Goal: Task Accomplishment & Management: Complete application form

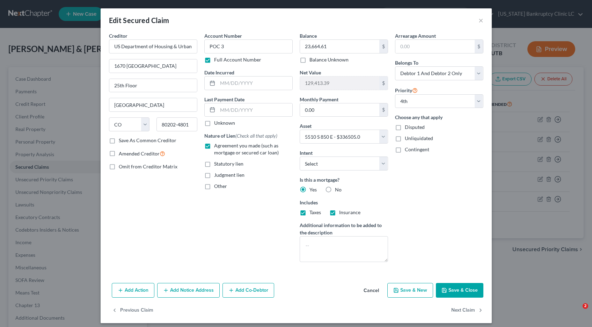
select select "5"
select select "3"
select select "2"
select select "0"
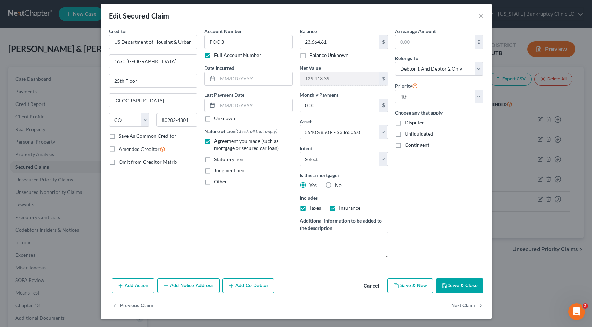
click at [463, 286] on button "Save & Close" at bounding box center [460, 286] width 48 height 15
select select
select select "3"
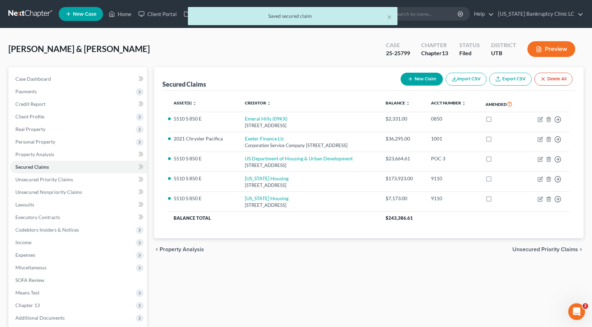
click at [28, 12] on div "× Saved secured claim" at bounding box center [293, 18] width 592 height 22
click at [391, 16] on button "×" at bounding box center [389, 17] width 5 height 8
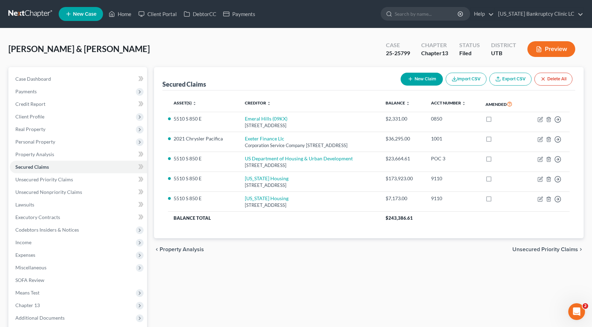
click at [18, 14] on link at bounding box center [30, 14] width 45 height 13
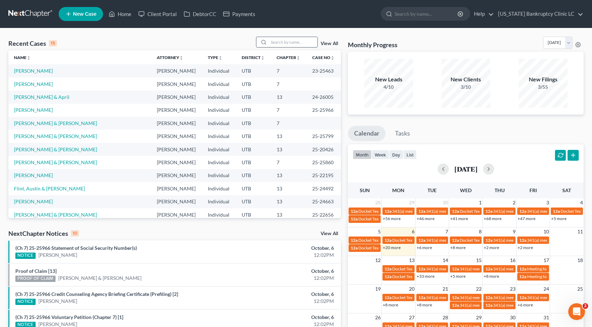
click at [279, 42] on input "search" at bounding box center [293, 42] width 49 height 10
type input "hoskins"
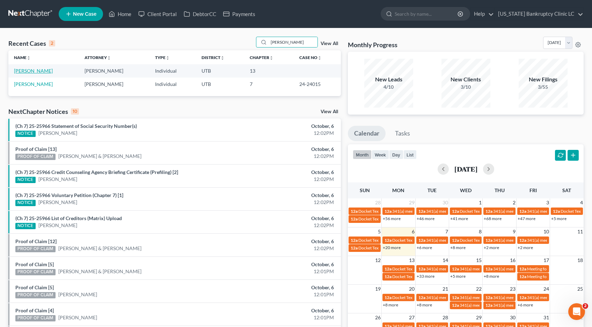
click at [37, 72] on link "Hoskins, Nathan" at bounding box center [33, 71] width 39 height 6
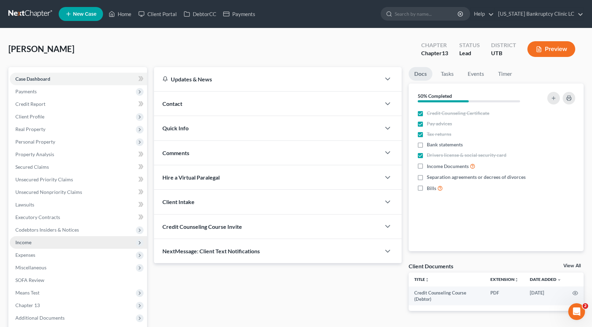
click at [20, 245] on span "Income" at bounding box center [23, 242] width 16 height 6
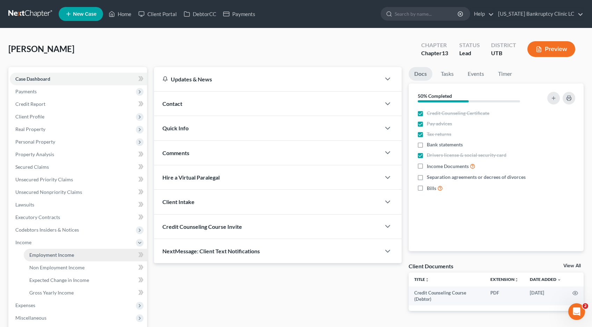
click at [58, 255] on span "Employment Income" at bounding box center [51, 255] width 45 height 6
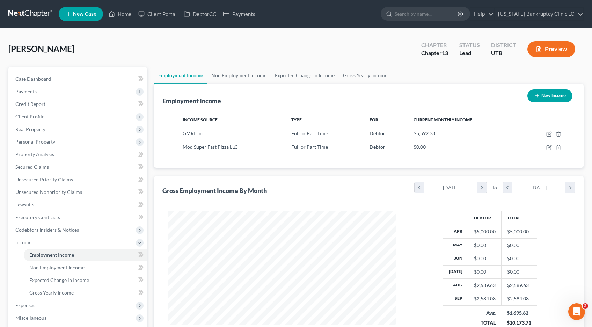
scroll to position [125, 243]
click at [549, 135] on icon "button" at bounding box center [550, 134] width 6 height 6
select select "0"
select select "9"
select select "3"
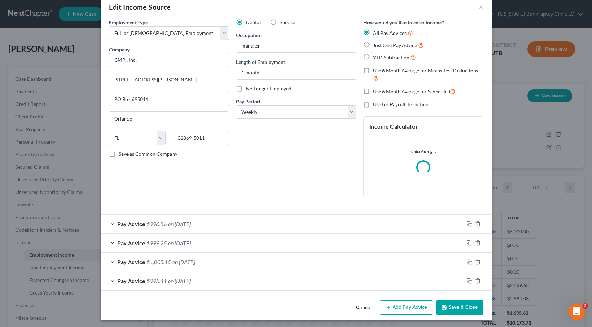
scroll to position [15, 0]
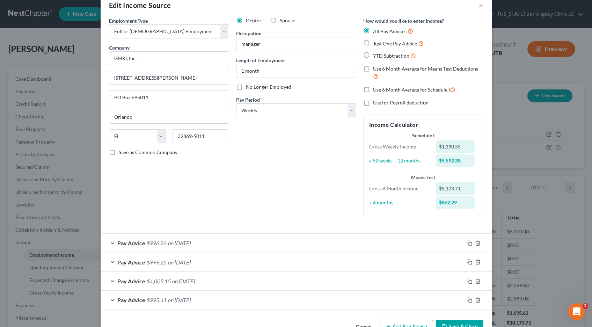
click at [113, 242] on div "Pay Advice $996.86 on 09/12/2025" at bounding box center [282, 243] width 363 height 19
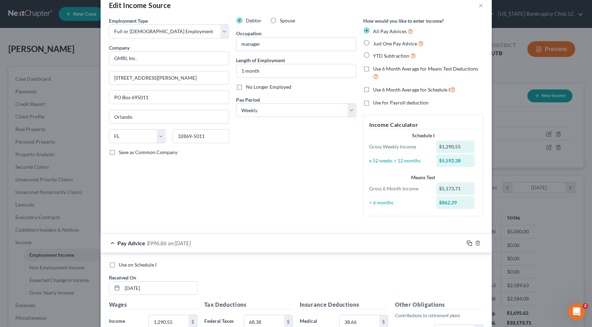
click at [469, 242] on icon "button" at bounding box center [470, 243] width 6 height 6
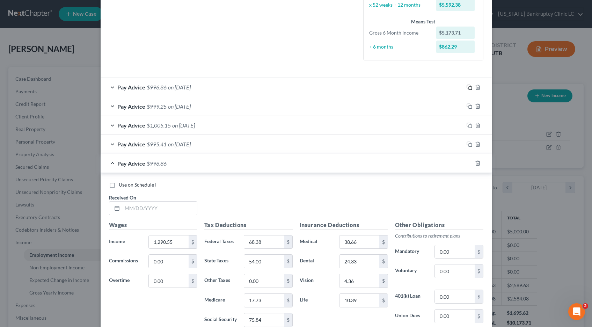
scroll to position [265, 0]
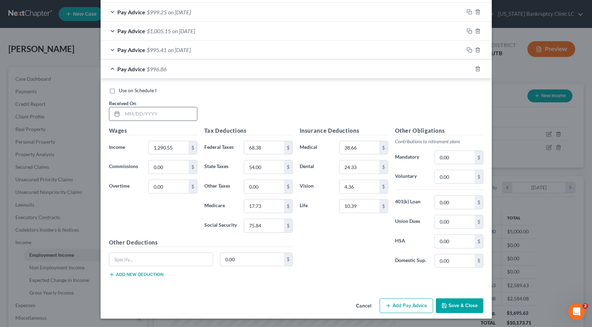
click at [145, 113] on input "text" at bounding box center [159, 113] width 75 height 13
type input "10/03/25"
type input "1,288.51"
type input "68.14"
type input "49.00"
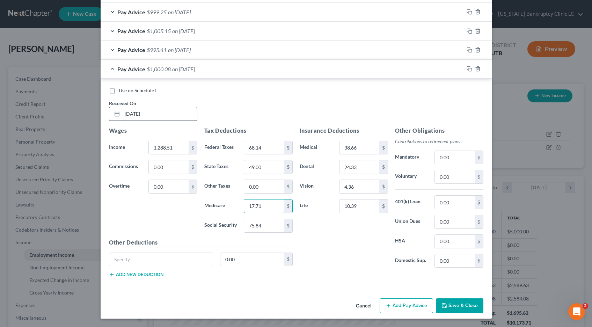
type input "17.71"
type input "75.71"
click at [456, 179] on input "0.00" at bounding box center [454, 176] width 39 height 13
type input "128.85"
click at [133, 260] on input "text" at bounding box center [161, 259] width 104 height 13
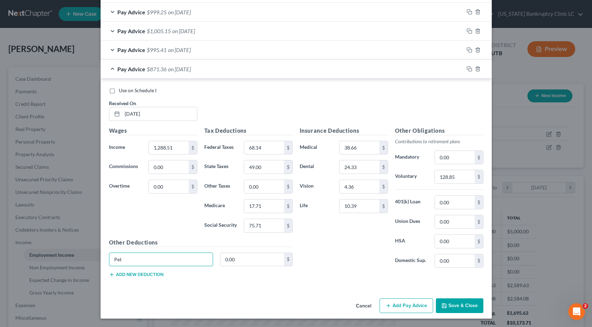
type input "Pet Insurance"
click at [241, 260] on input "0.00" at bounding box center [253, 259] width 64 height 13
type input "9.59"
click at [140, 276] on button "Add new deduction" at bounding box center [136, 275] width 55 height 6
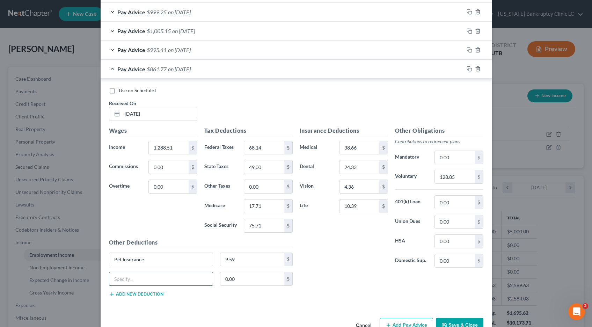
click at [136, 278] on input "text" at bounding box center [161, 278] width 104 height 13
type input "charitable deductions"
type input "1.00"
drag, startPoint x: 161, startPoint y: 279, endPoint x: 104, endPoint y: 276, distance: 56.7
click at [104, 276] on div "Use on Schedule I Received On * 10/03/25 Wages Income * 1,288.51 $ Commissions …" at bounding box center [296, 194] width 391 height 230
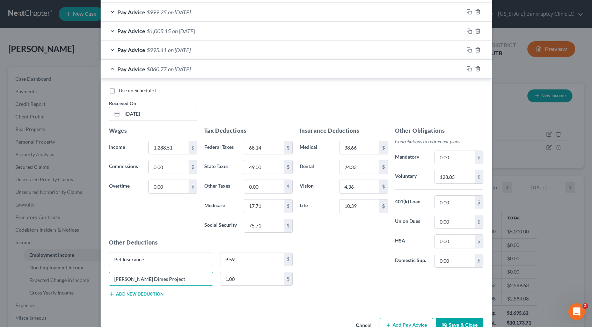
scroll to position [285, 0]
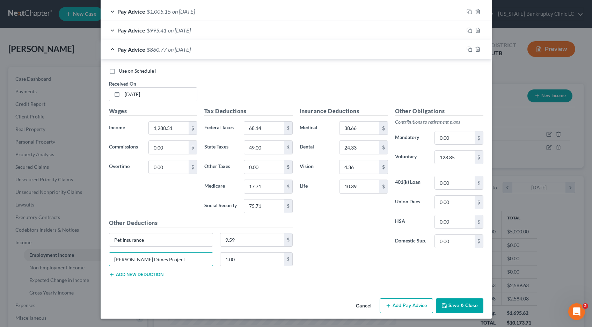
type input "Darden Dimes Project"
click at [470, 50] on icon "button" at bounding box center [470, 49] width 6 height 6
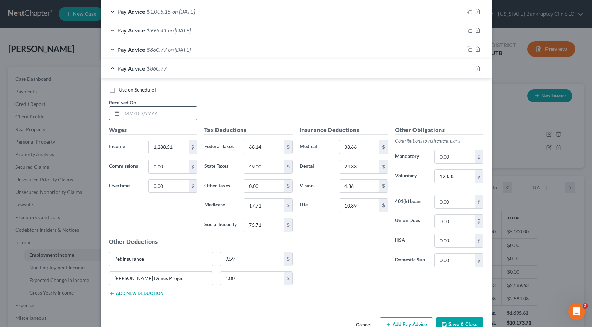
click at [159, 115] on input "text" at bounding box center [159, 113] width 75 height 13
type input "09/26/25"
type input "1,288.51"
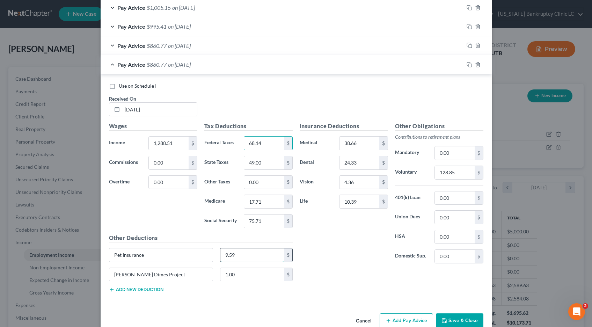
click at [247, 259] on input "9.59" at bounding box center [253, 254] width 64 height 13
click at [182, 258] on input "Pet Insurance" at bounding box center [161, 255] width 104 height 13
drag, startPoint x: 182, startPoint y: 258, endPoint x: 95, endPoint y: 258, distance: 87.4
click at [95, 258] on div "Edit Income Source × Employment Type * Select Full or Part Time Employment Self…" at bounding box center [296, 163] width 592 height 327
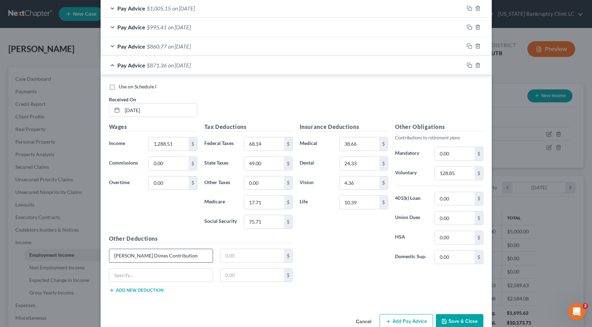
type input "Darden Dimes Contribution"
click at [241, 256] on input "1.0" at bounding box center [253, 255] width 64 height 13
type input "1.00"
click at [470, 65] on icon "button" at bounding box center [470, 66] width 6 height 6
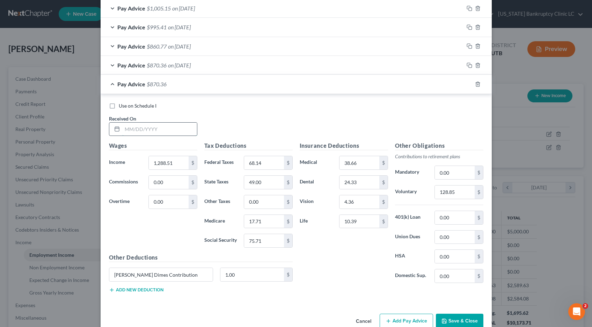
click at [143, 128] on input "text" at bounding box center [159, 129] width 75 height 13
type input "09/19/25"
type input "1,287.30"
type input "67.99"
type input "53.00"
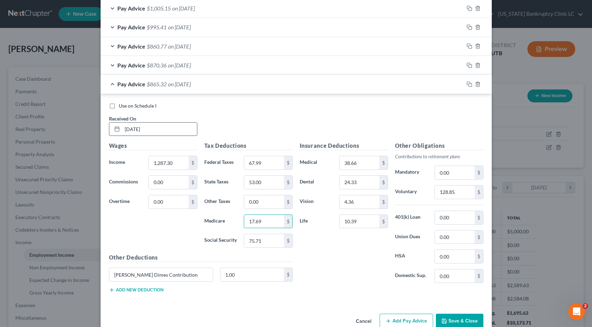
type input "17.69"
type input "75.63"
click at [458, 194] on input "128.85" at bounding box center [454, 192] width 39 height 13
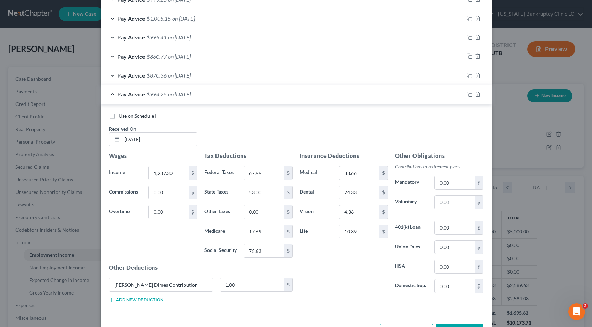
scroll to position [303, 0]
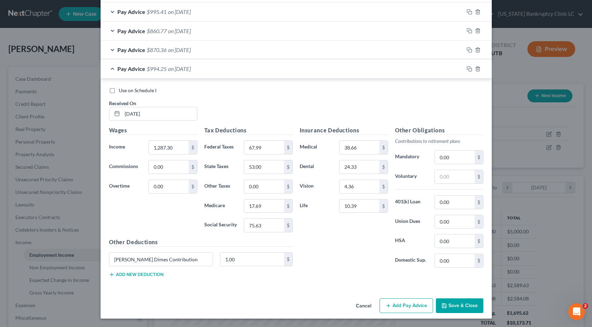
click at [462, 308] on button "Save & Close" at bounding box center [460, 305] width 48 height 15
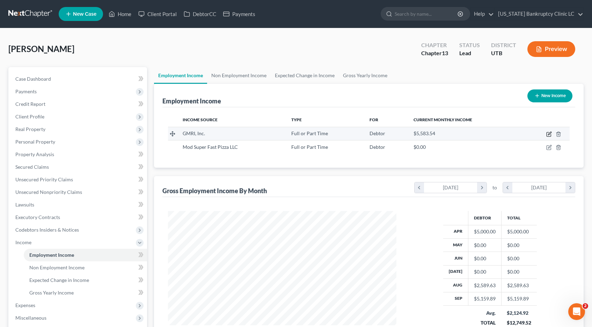
click at [548, 134] on icon "button" at bounding box center [550, 134] width 6 height 6
select select "0"
select select "9"
select select "3"
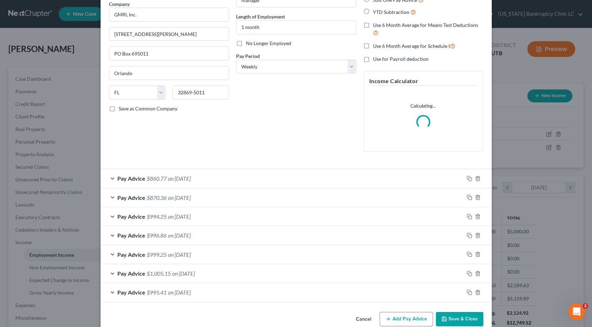
scroll to position [60, 0]
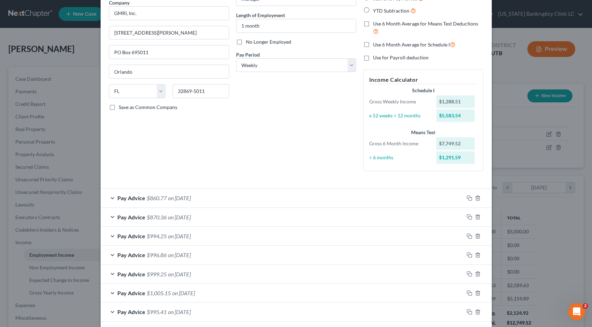
click at [113, 196] on div "Pay Advice $860.77 on 10/03/2025" at bounding box center [282, 198] width 363 height 19
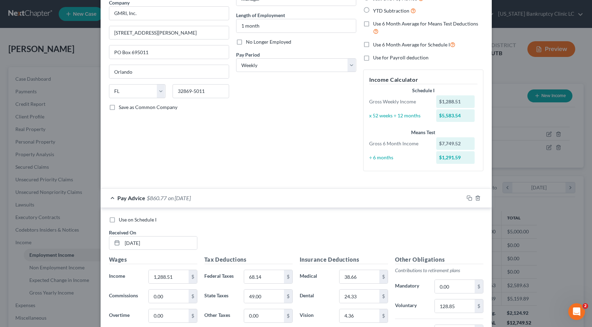
click at [119, 220] on label "Use on Schedule I" at bounding box center [138, 219] width 38 height 7
click at [122, 220] on input "Use on Schedule I" at bounding box center [124, 218] width 5 height 5
checkbox input "true"
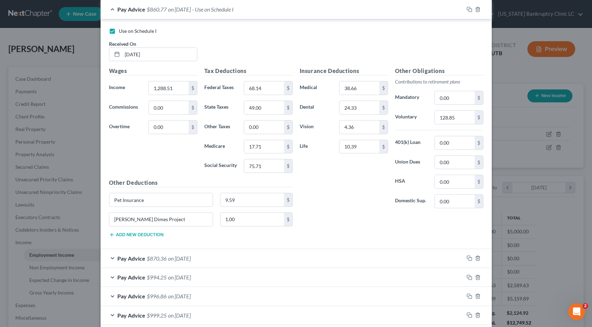
scroll to position [323, 0]
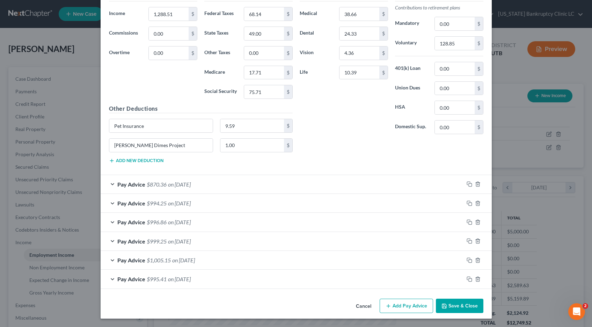
click at [449, 308] on button "Save & Close" at bounding box center [460, 306] width 48 height 15
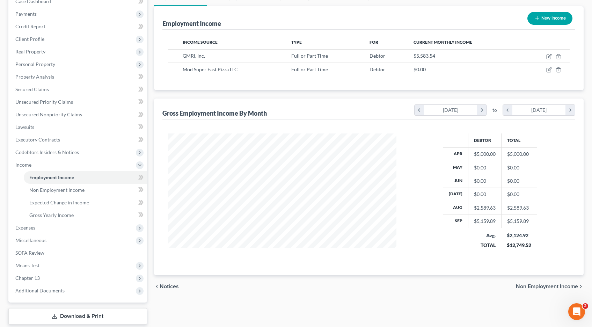
scroll to position [0, 0]
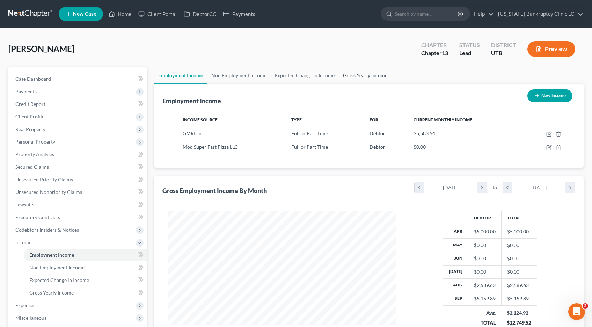
click at [366, 73] on link "Gross Yearly Income" at bounding box center [365, 75] width 53 height 17
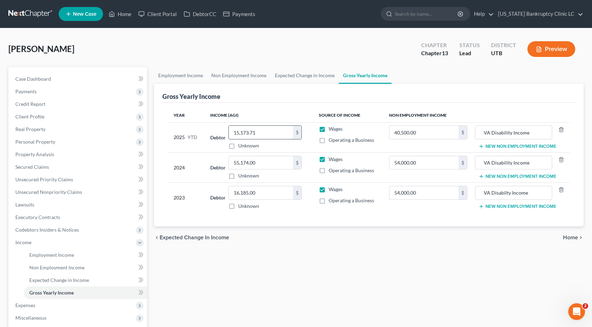
click at [258, 133] on input "15,173.71" at bounding box center [261, 132] width 64 height 13
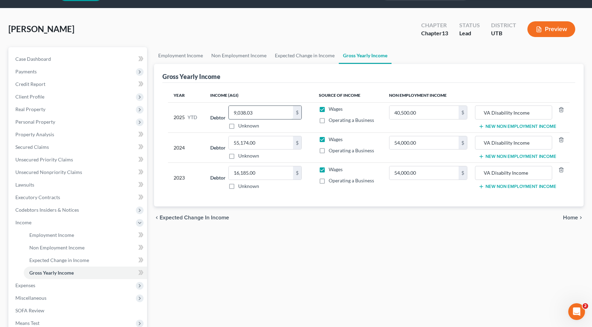
scroll to position [20, 0]
click at [258, 114] on input "9,038.03" at bounding box center [261, 112] width 64 height 13
type input "19,038.03"
click at [568, 217] on span "Home" at bounding box center [570, 218] width 15 height 6
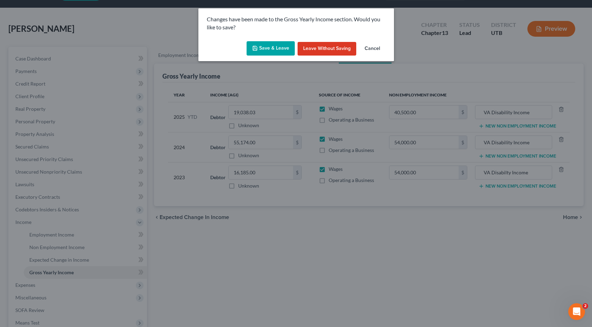
click at [269, 47] on button "Save & Leave" at bounding box center [271, 48] width 48 height 15
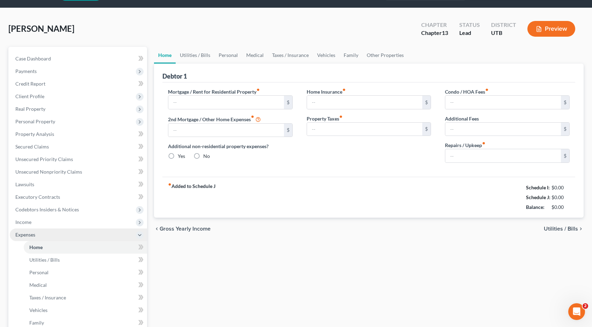
scroll to position [0, 0]
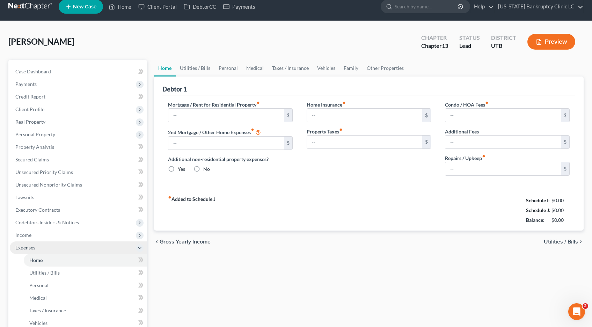
type input "2,250.00"
type input "0.00"
radio input "true"
type input "30.00"
type input "0.00"
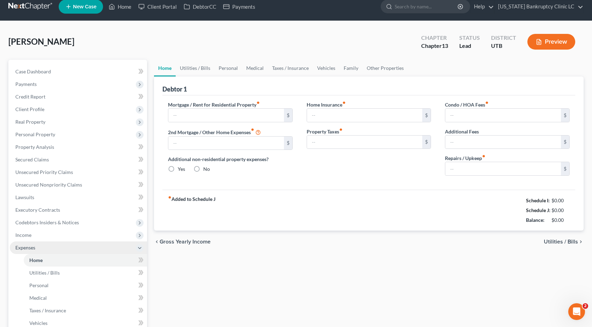
type input "0.00"
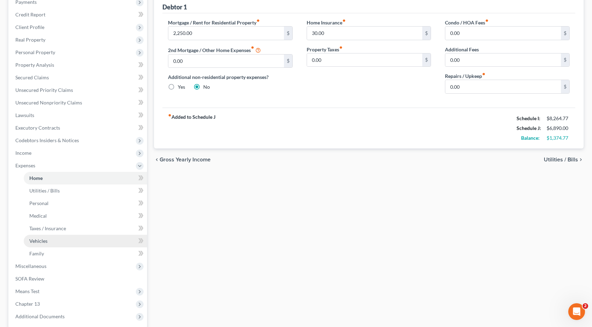
scroll to position [158, 0]
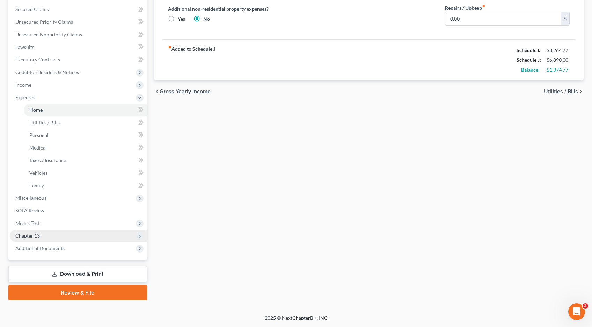
click at [33, 237] on span "Chapter 13" at bounding box center [27, 236] width 24 height 6
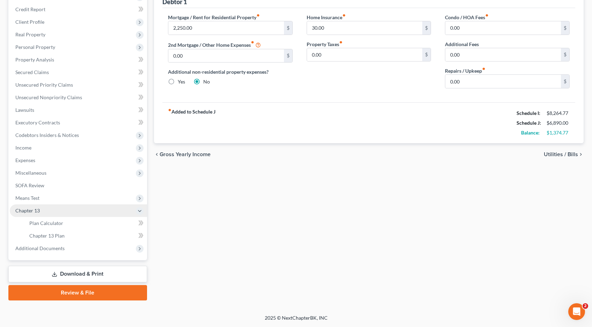
scroll to position [95, 0]
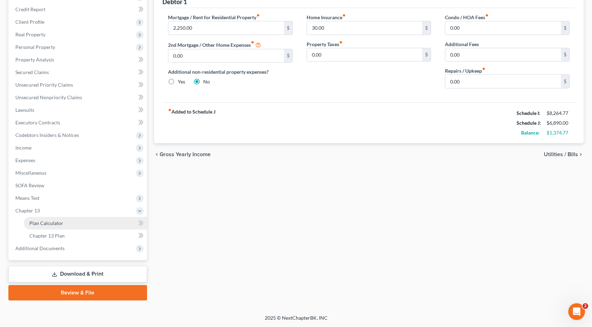
click at [49, 227] on link "Plan Calculator" at bounding box center [85, 223] width 123 height 13
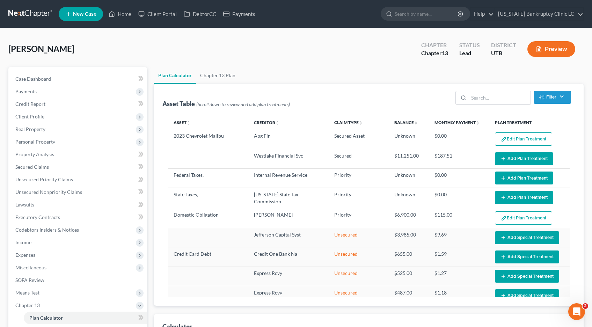
select select "59"
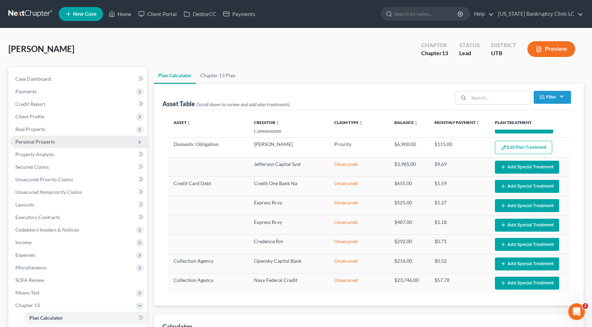
click at [27, 144] on span "Personal Property" at bounding box center [35, 142] width 40 height 6
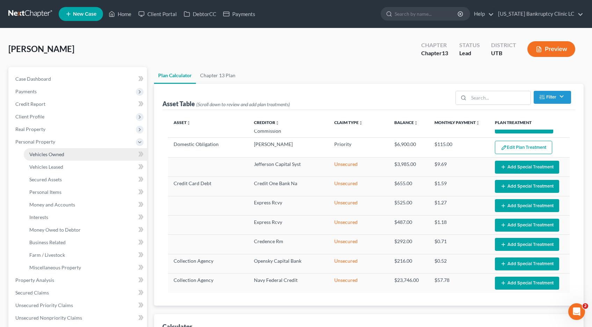
click at [39, 155] on span "Vehicles Owned" at bounding box center [46, 154] width 35 height 6
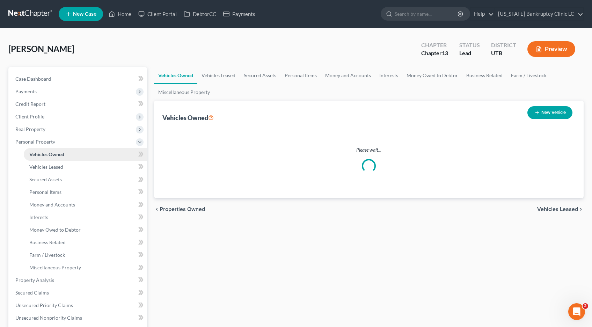
scroll to position [0, 0]
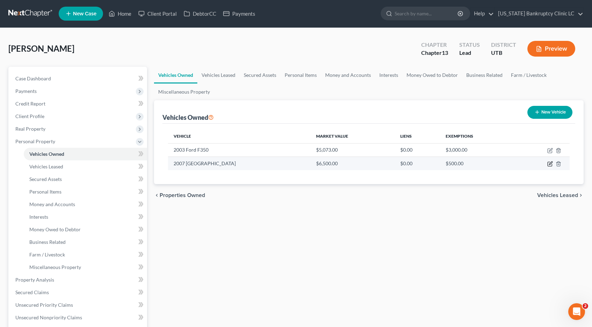
click at [552, 163] on icon "button" at bounding box center [550, 163] width 3 height 3
select select "2"
select select "19"
select select "3"
select select "0"
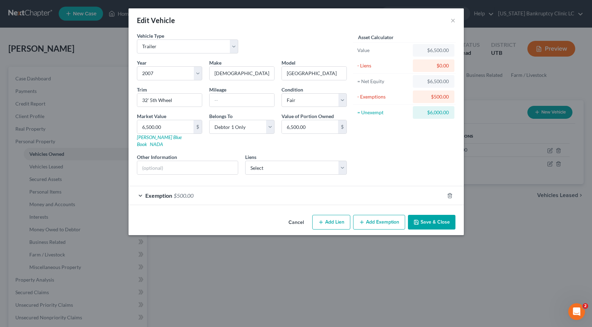
click at [141, 188] on div "Exemption $500.00" at bounding box center [287, 195] width 316 height 19
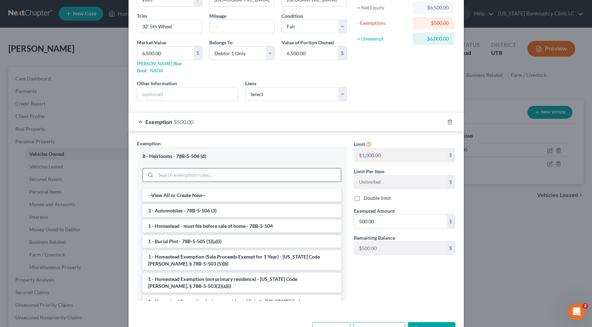
scroll to position [75, 0]
click at [385, 214] on input "500.00" at bounding box center [400, 220] width 93 height 13
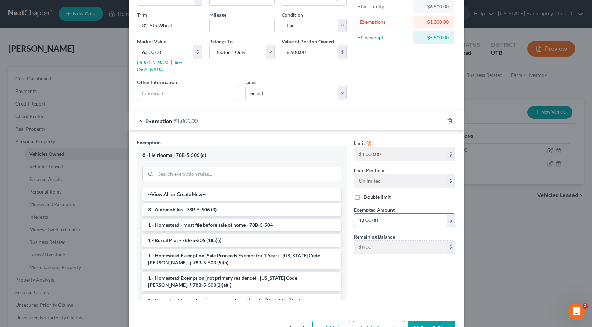
type input "1,000.00"
click at [426, 323] on button "Save & Close" at bounding box center [432, 328] width 48 height 15
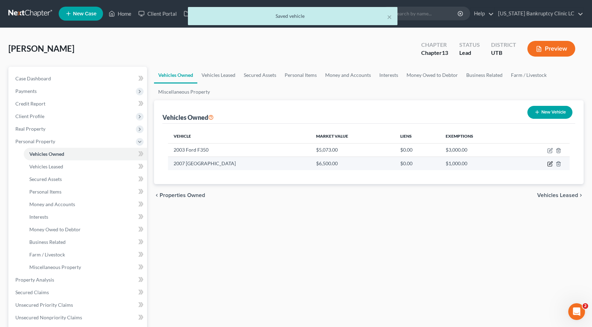
click at [552, 164] on icon "button" at bounding box center [551, 164] width 6 height 6
select select "2"
select select "19"
select select "3"
select select "0"
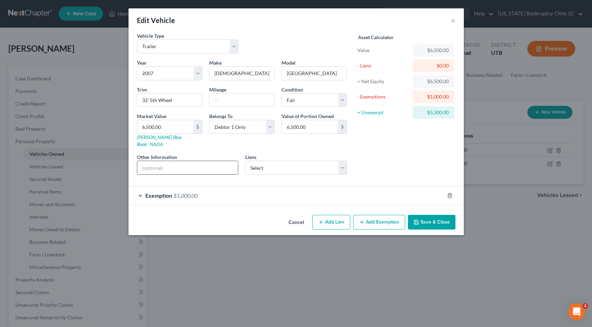
click at [168, 163] on input "text" at bounding box center [187, 167] width 101 height 13
type input "trailer inherited from grandparents"
click at [423, 218] on button "Save & Close" at bounding box center [432, 222] width 48 height 15
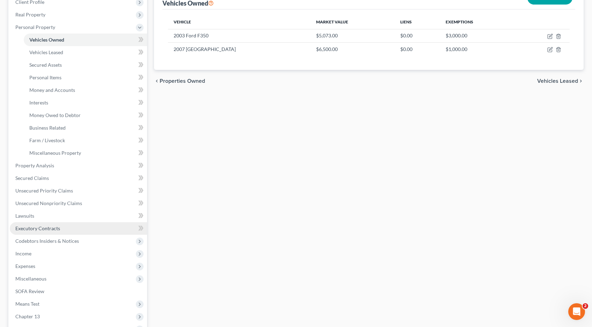
scroll to position [115, 0]
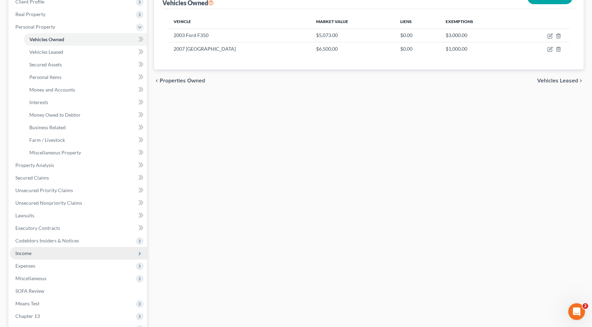
click at [24, 253] on span "Income" at bounding box center [23, 253] width 16 height 6
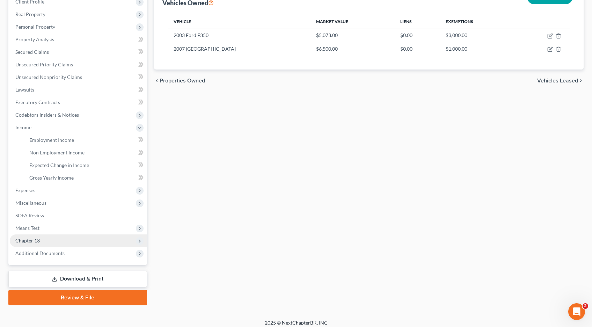
click at [27, 243] on span "Chapter 13" at bounding box center [27, 241] width 24 height 6
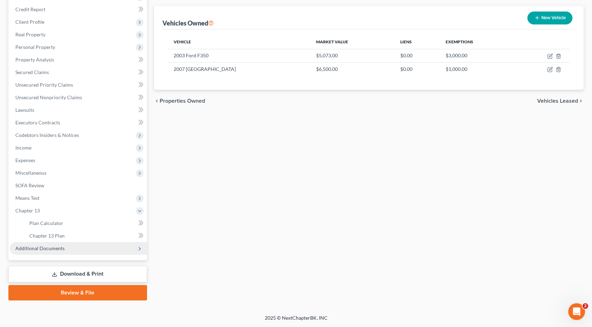
scroll to position [95, 0]
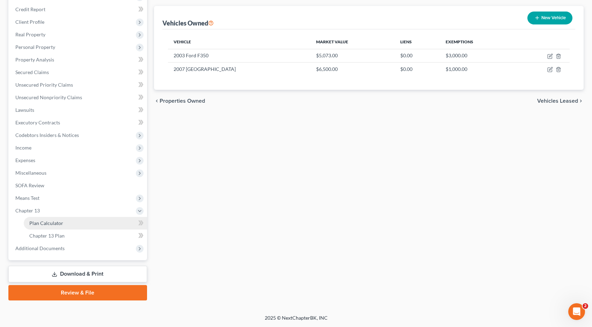
click at [42, 222] on span "Plan Calculator" at bounding box center [46, 223] width 34 height 6
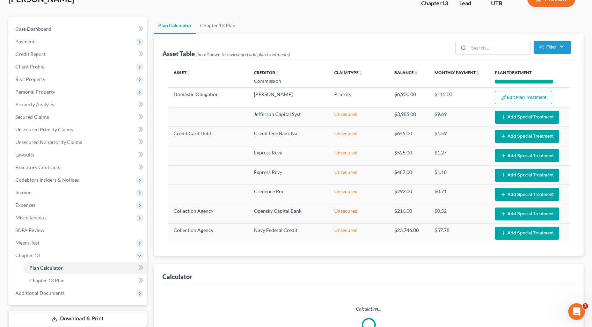
scroll to position [129, 0]
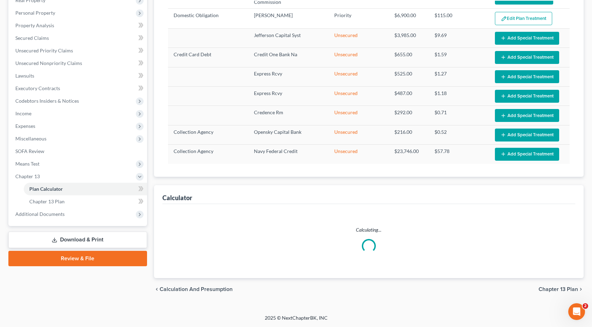
select select "59"
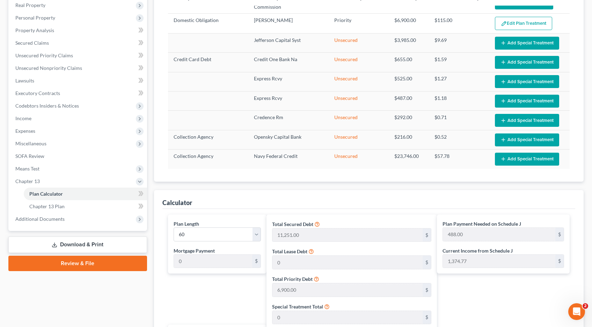
scroll to position [123, 0]
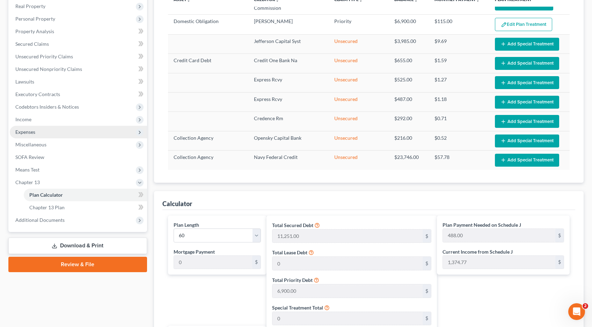
click at [32, 134] on span "Expenses" at bounding box center [25, 132] width 20 height 6
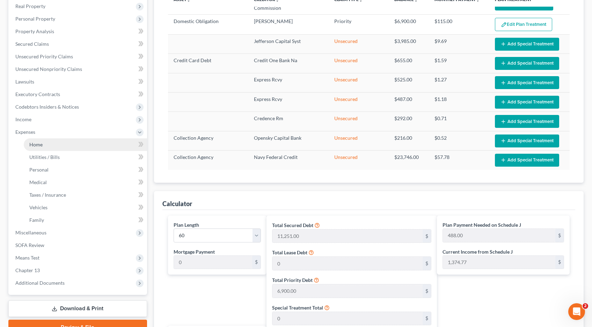
click at [39, 146] on span "Home" at bounding box center [35, 145] width 13 height 6
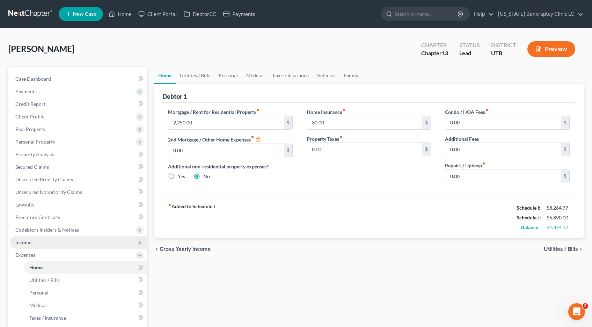
click at [29, 243] on span "Income" at bounding box center [23, 242] width 16 height 6
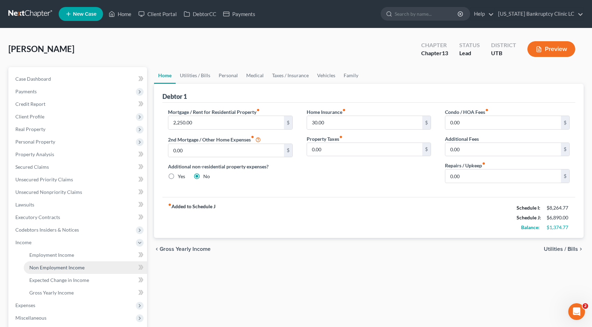
click at [39, 269] on span "Non Employment Income" at bounding box center [56, 268] width 55 height 6
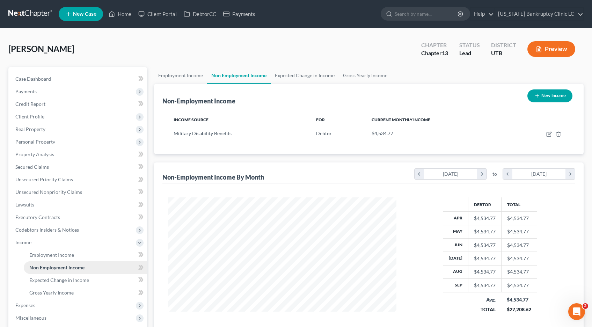
scroll to position [125, 243]
click at [549, 134] on icon "button" at bounding box center [549, 133] width 3 height 3
select select "12"
select select "0"
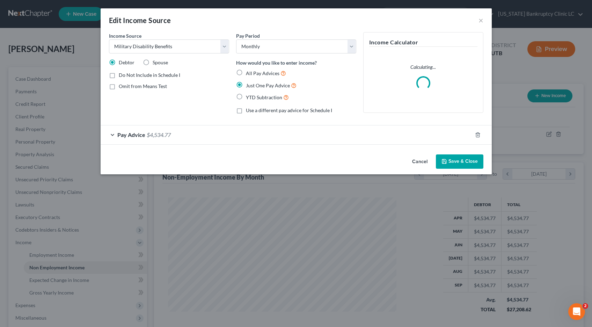
click at [114, 133] on div "Pay Advice $4,534.77" at bounding box center [287, 134] width 372 height 19
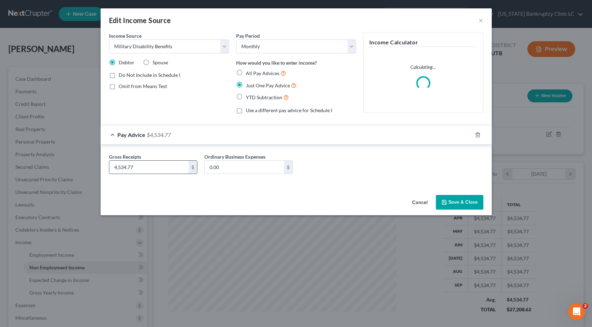
click at [144, 166] on input "4,534.77" at bounding box center [148, 167] width 79 height 13
type input "3,648.00"
click at [455, 202] on button "Save & Close" at bounding box center [460, 202] width 48 height 15
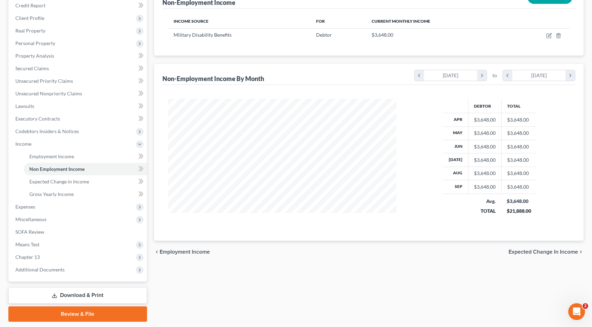
scroll to position [100, 0]
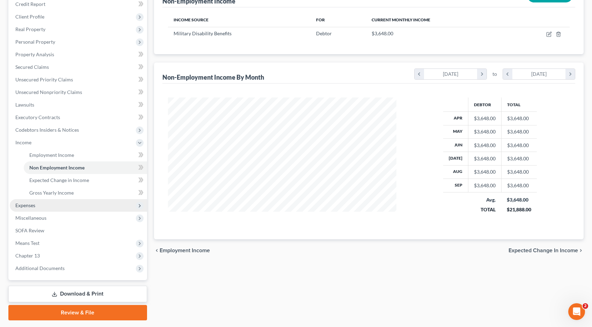
click at [29, 206] on span "Expenses" at bounding box center [25, 205] width 20 height 6
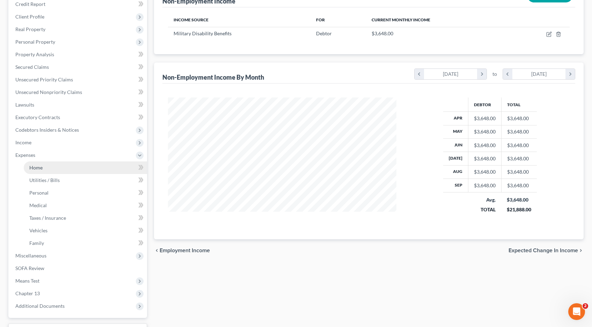
click at [43, 168] on link "Home" at bounding box center [85, 167] width 123 height 13
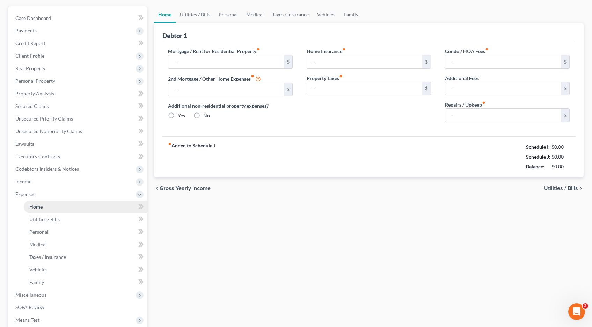
type input "2,250.00"
type input "0.00"
radio input "true"
type input "30.00"
type input "0.00"
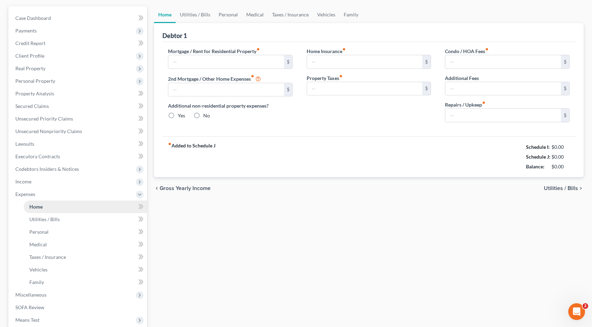
type input "0.00"
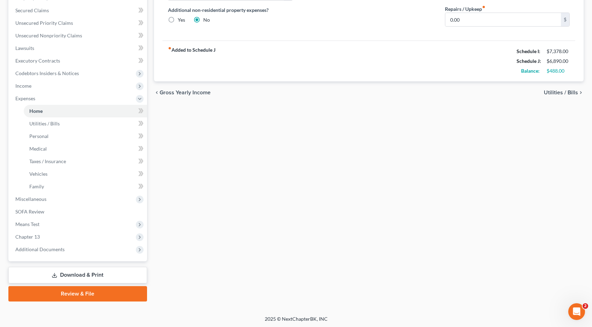
scroll to position [158, 0]
click at [72, 272] on link "Download & Print" at bounding box center [77, 274] width 139 height 16
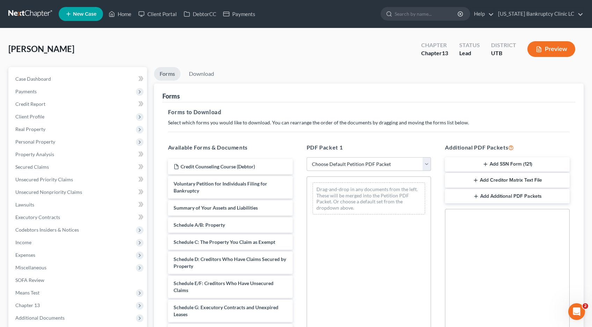
click at [425, 162] on select "Choose Default Petition PDF Packet Complete Bankruptcy Petition (all forms and …" at bounding box center [369, 164] width 125 height 14
select select "0"
click at [307, 157] on select "Choose Default Petition PDF Packet Complete Bankruptcy Petition (all forms and …" at bounding box center [369, 164] width 125 height 14
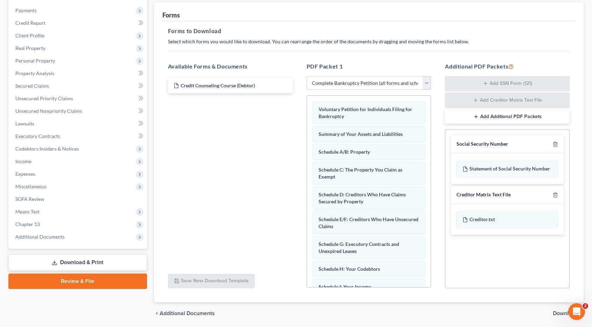
scroll to position [105, 0]
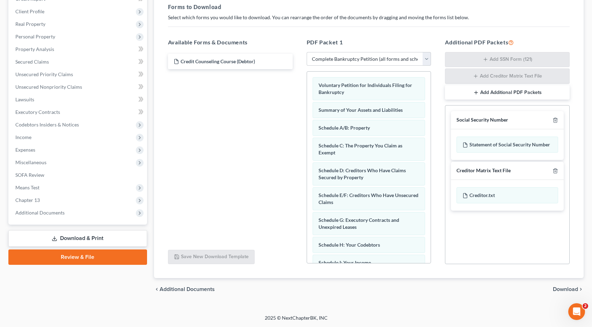
click at [566, 289] on span "Download" at bounding box center [565, 290] width 25 height 6
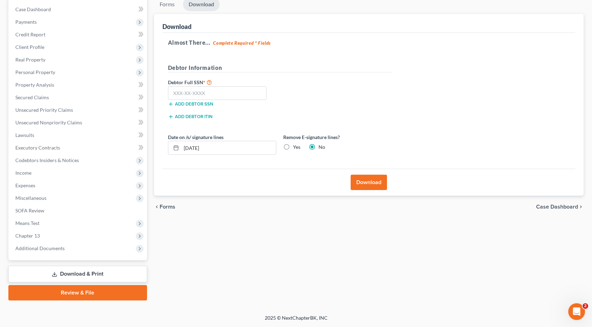
scroll to position [70, 0]
click at [176, 94] on input "text" at bounding box center [217, 93] width 99 height 14
type input "529-37-2119"
click at [363, 180] on button "Download" at bounding box center [369, 182] width 36 height 15
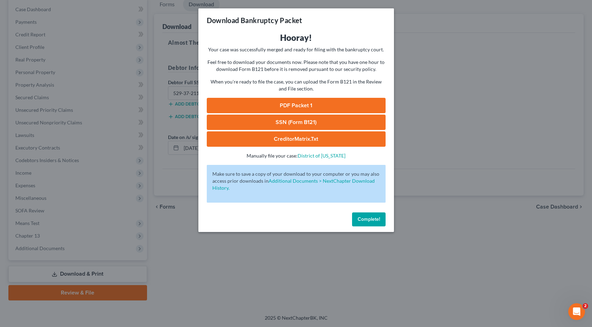
click at [287, 106] on link "PDF Packet 1" at bounding box center [296, 105] width 179 height 15
click at [0, 0] on div "Download Bankruptcy Packet Hooray! Your case was successfully merged and ready …" at bounding box center [296, 163] width 592 height 327
click at [315, 123] on link "SSN (Form B121)" at bounding box center [296, 122] width 179 height 15
click at [374, 219] on span "Complete!" at bounding box center [369, 219] width 22 height 6
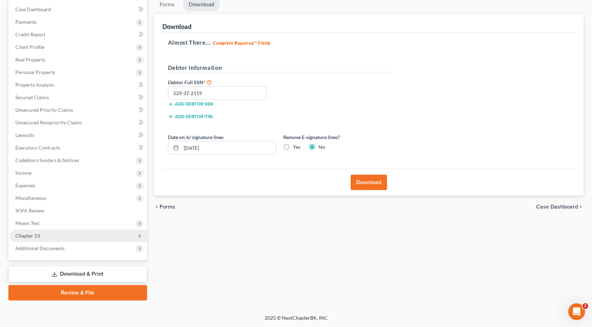
click at [40, 235] on span "Chapter 13" at bounding box center [78, 236] width 137 height 13
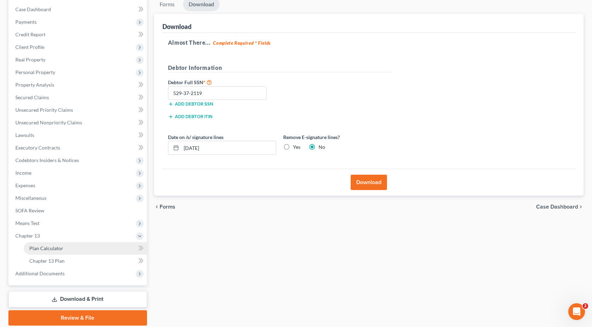
click at [38, 248] on span "Plan Calculator" at bounding box center [46, 248] width 34 height 6
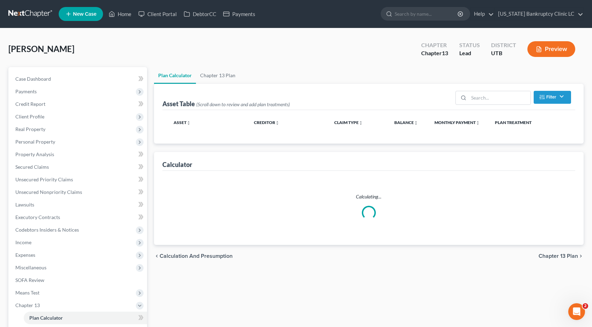
select select "59"
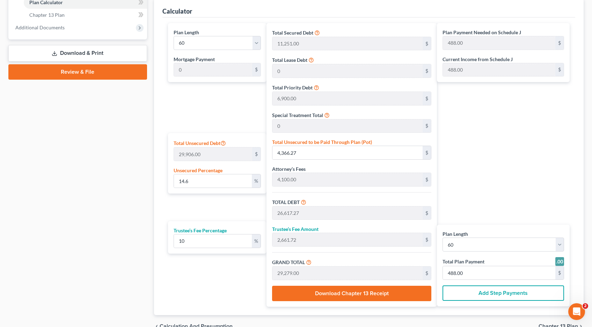
scroll to position [319, 0]
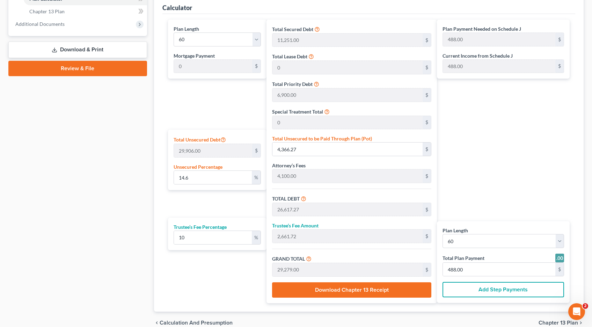
click at [70, 72] on link "Review & File" at bounding box center [77, 68] width 139 height 15
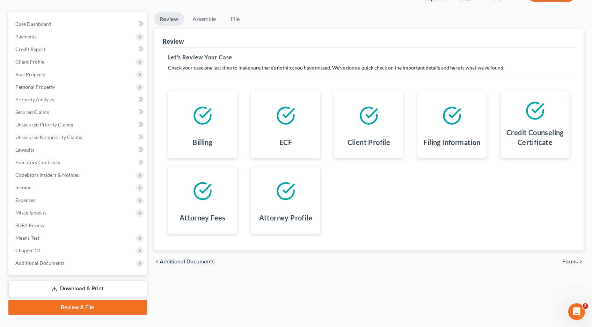
scroll to position [70, 0]
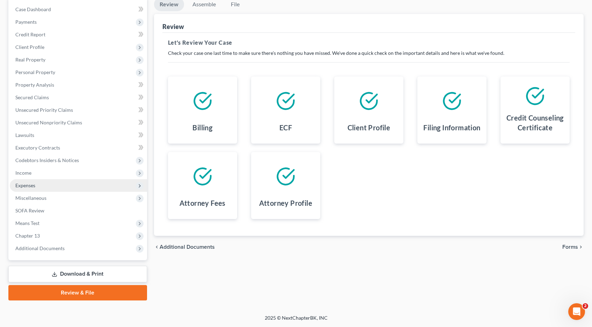
click at [35, 185] on span "Expenses" at bounding box center [25, 185] width 20 height 6
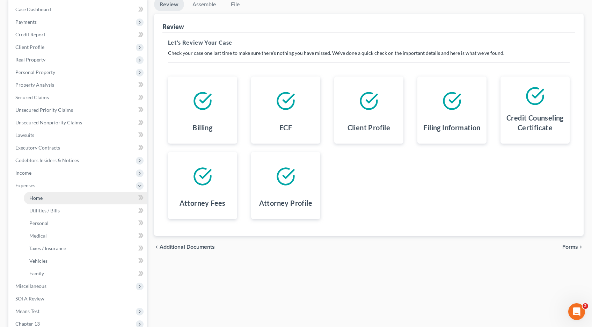
click at [38, 200] on span "Home" at bounding box center [35, 198] width 13 height 6
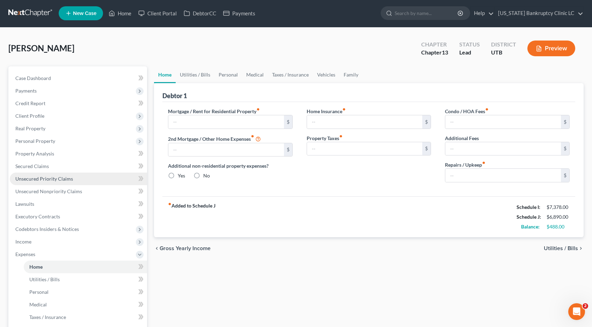
type input "2,250.00"
type input "0.00"
radio input "true"
type input "30.00"
type input "0.00"
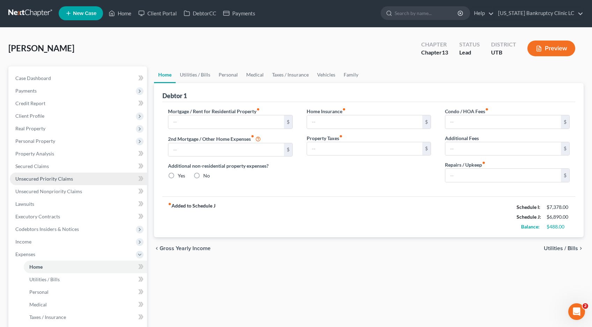
type input "0.00"
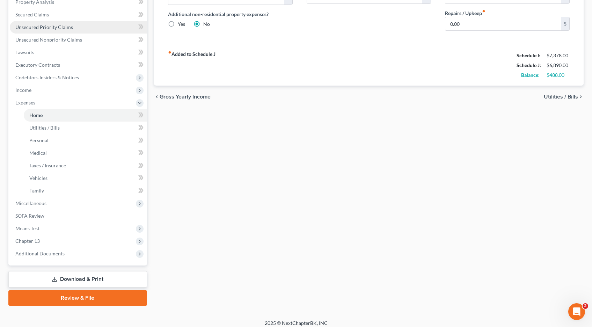
scroll to position [158, 0]
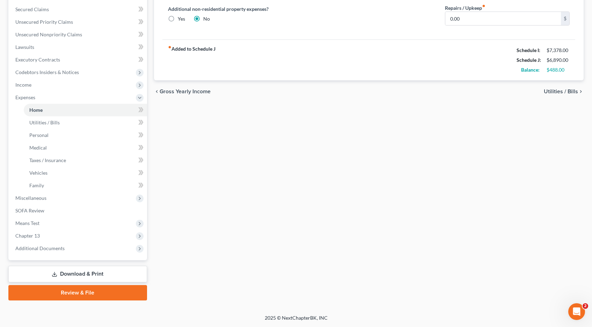
click at [70, 292] on link "Review & File" at bounding box center [77, 292] width 139 height 15
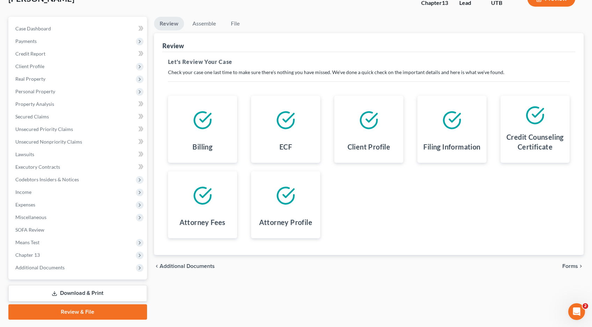
scroll to position [70, 0]
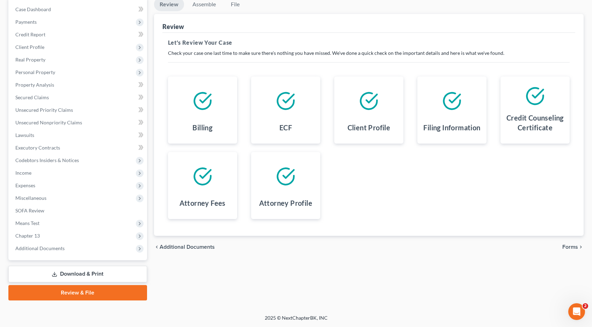
click at [576, 247] on span "Forms" at bounding box center [571, 247] width 16 height 6
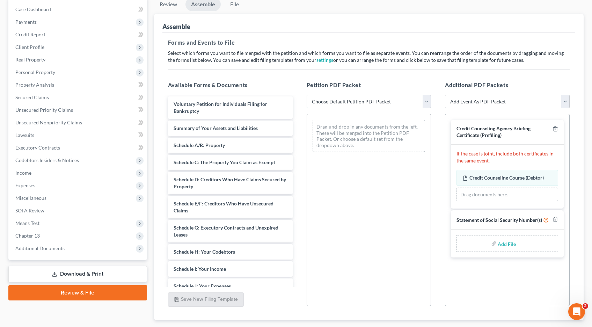
click at [429, 99] on select "Choose Default Petition PDF Packet Emergency Filing (Voluntary Petition and Cre…" at bounding box center [369, 102] width 125 height 14
select select "2"
click at [307, 95] on select "Choose Default Petition PDF Packet Emergency Filing (Voluntary Petition and Cre…" at bounding box center [369, 102] width 125 height 14
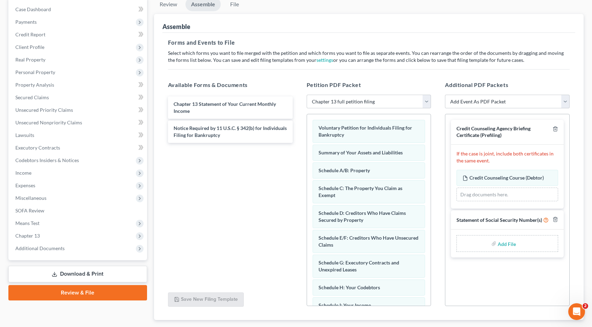
click at [507, 245] on input "file" at bounding box center [506, 243] width 17 height 13
type input "C:\fakepath\Hoskins SSS.pdf"
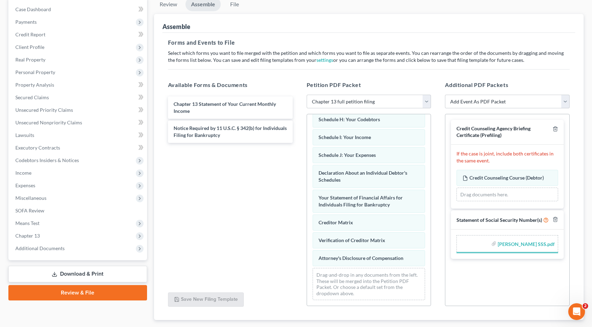
scroll to position [111, 0]
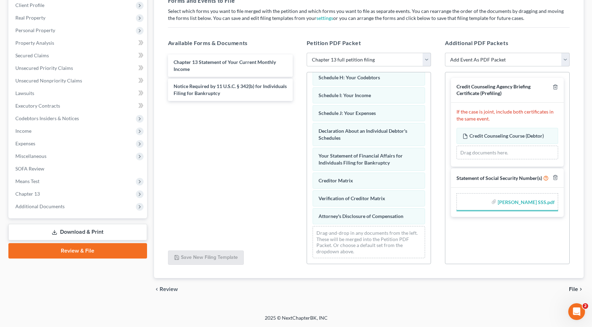
click at [579, 289] on icon "chevron_right" at bounding box center [581, 290] width 6 height 6
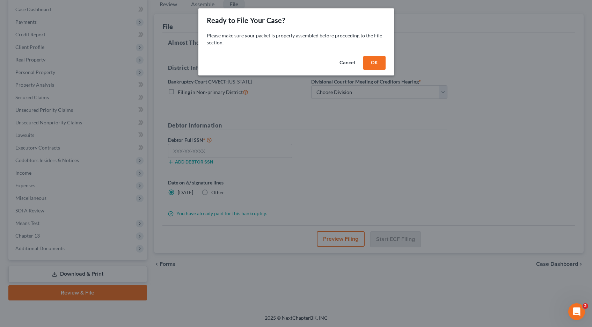
scroll to position [70, 0]
click at [375, 62] on button "OK" at bounding box center [374, 63] width 22 height 14
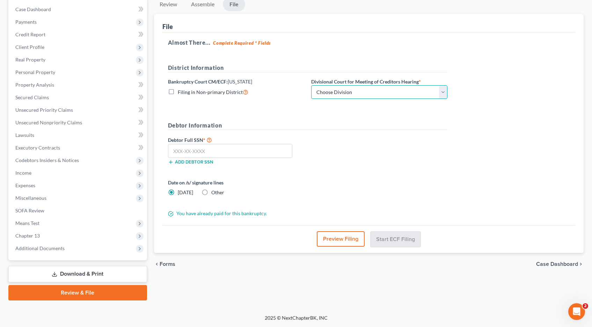
click at [445, 91] on select "Choose Division Salt Lake city" at bounding box center [379, 92] width 136 height 14
select select "0"
click at [311, 85] on select "Choose Division Salt Lake city" at bounding box center [379, 92] width 136 height 14
click at [195, 152] on input "text" at bounding box center [230, 151] width 124 height 14
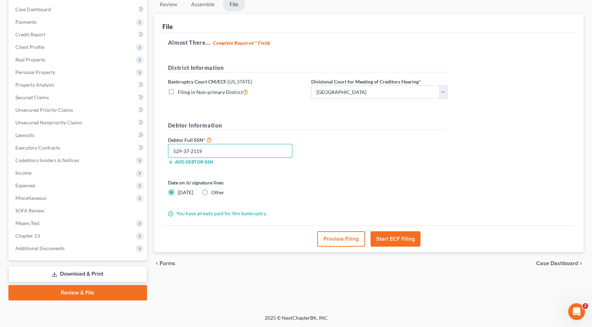
type input "529-37-2119"
click at [389, 239] on button "Start ECF Filing" at bounding box center [396, 238] width 50 height 15
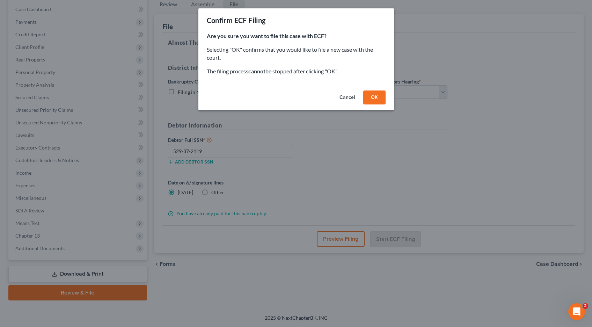
click at [371, 95] on button "OK" at bounding box center [374, 98] width 22 height 14
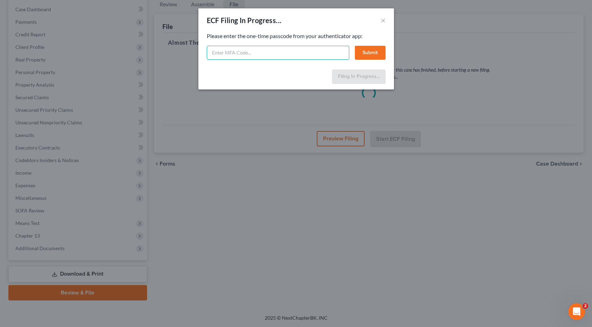
click at [252, 52] on input "text" at bounding box center [278, 53] width 143 height 14
type input "836623"
click at [363, 52] on button "Submit" at bounding box center [370, 53] width 31 height 14
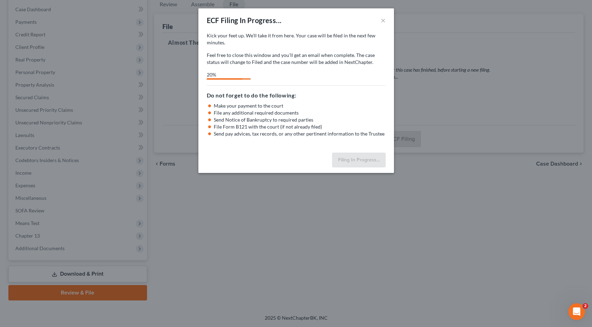
select select "0"
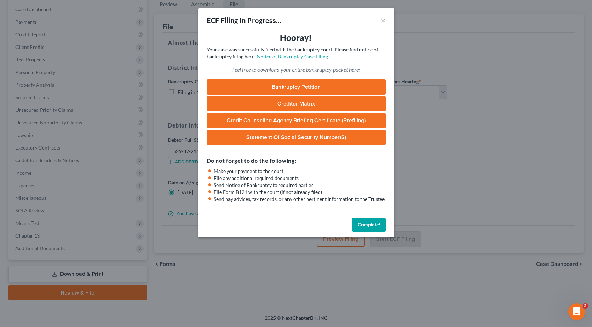
click at [295, 87] on link "Bankruptcy Petition" at bounding box center [296, 86] width 179 height 15
click at [369, 226] on button "Complete!" at bounding box center [369, 225] width 34 height 14
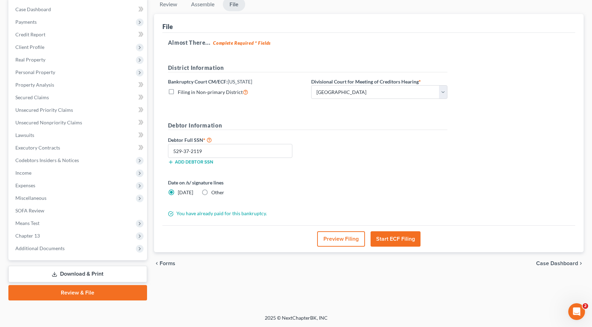
click at [75, 273] on link "Download & Print" at bounding box center [77, 274] width 139 height 16
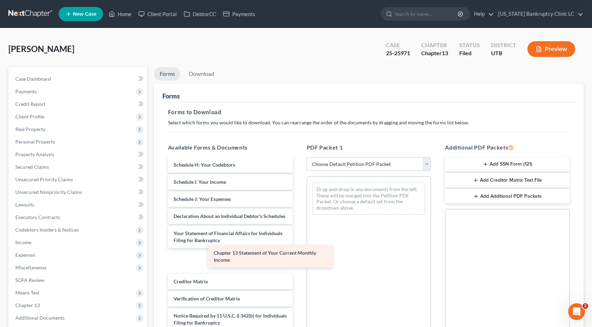
scroll to position [143, 0]
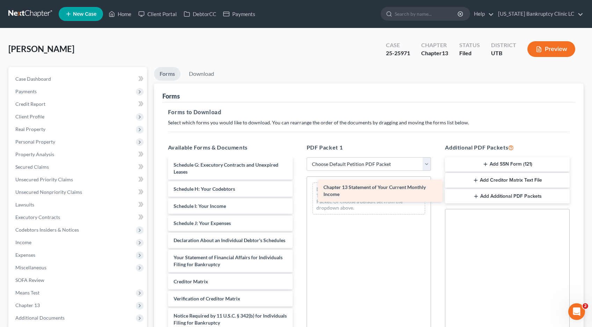
drag, startPoint x: 184, startPoint y: 259, endPoint x: 334, endPoint y: 189, distance: 165.6
click at [298, 189] on div "Chapter 13 Statement of Your Current Monthly Income Credit Counseling Course (D…" at bounding box center [230, 181] width 136 height 331
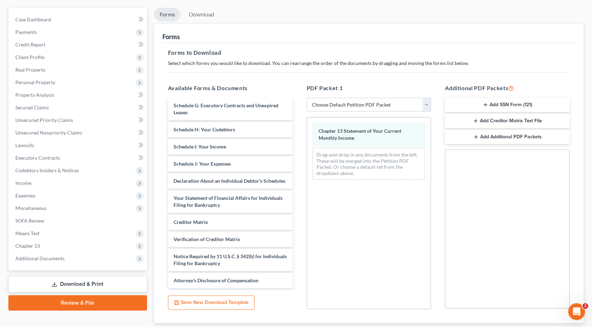
scroll to position [104, 0]
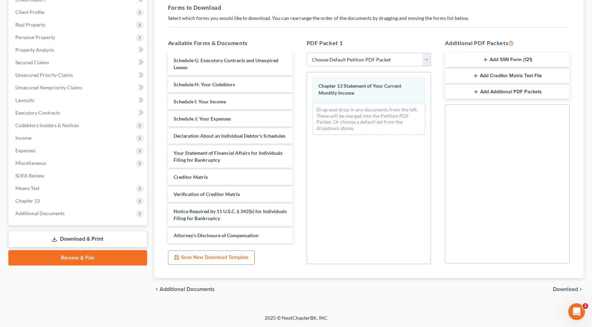
click at [565, 290] on span "Download" at bounding box center [565, 290] width 25 height 6
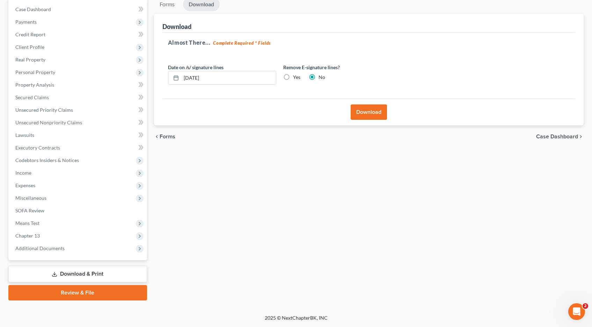
scroll to position [70, 0]
click at [371, 112] on button "Download" at bounding box center [369, 111] width 36 height 15
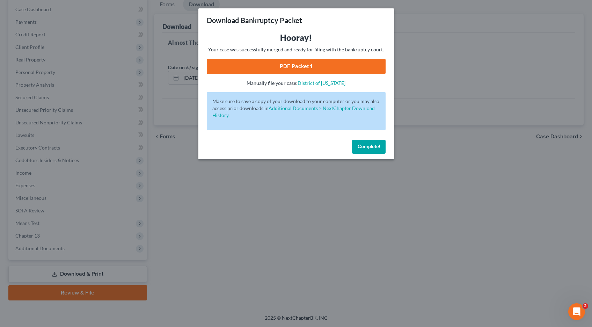
click at [319, 67] on link "PDF Packet 1" at bounding box center [296, 66] width 179 height 15
click at [371, 147] on span "Complete!" at bounding box center [369, 147] width 22 height 6
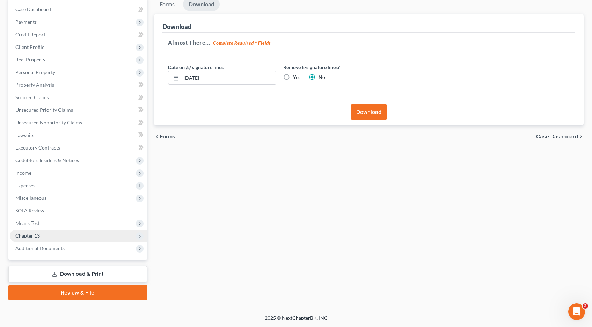
click at [33, 236] on span "Chapter 13" at bounding box center [27, 236] width 24 height 6
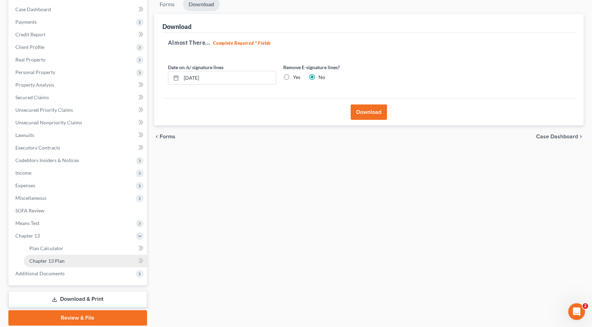
click at [34, 261] on span "Chapter 13 Plan" at bounding box center [46, 261] width 35 height 6
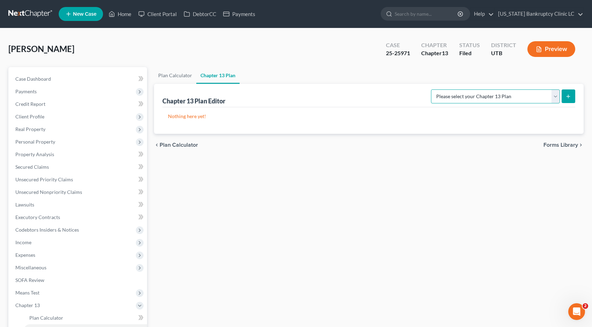
click at [557, 93] on select "Please select your Chapter 13 Plan Chapter 13 Plan - Utah Bankruptcy Clinic LC …" at bounding box center [495, 96] width 129 height 14
select select "0"
click at [447, 89] on select "Please select your Chapter 13 Plan Chapter 13 Plan - Utah Bankruptcy Clinic LC …" at bounding box center [495, 96] width 129 height 14
click at [571, 95] on icon "submit" at bounding box center [569, 97] width 6 height 6
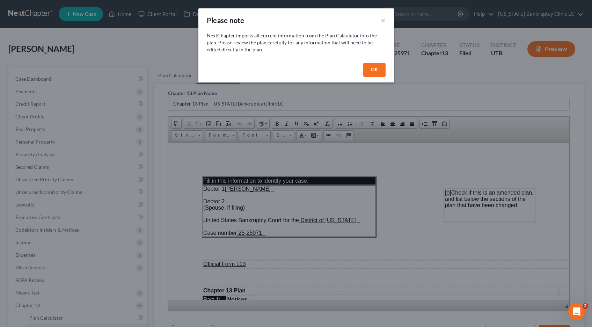
click at [378, 70] on button "OK" at bounding box center [374, 70] width 22 height 14
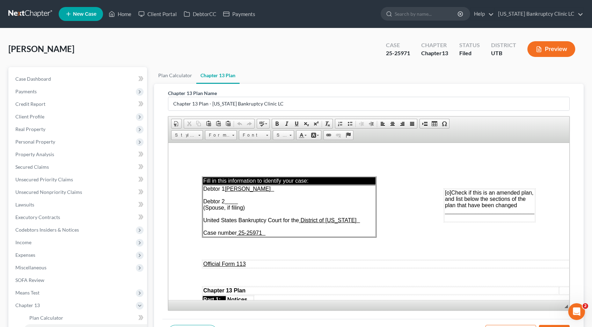
click at [23, 12] on link at bounding box center [30, 14] width 45 height 13
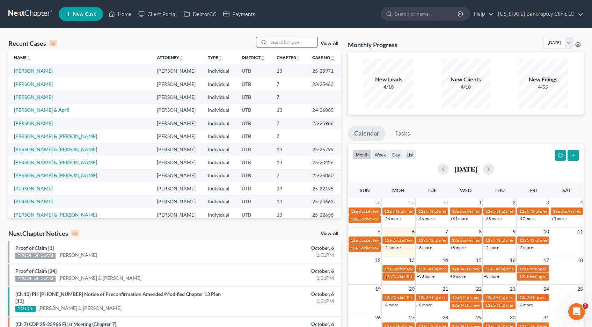
click at [287, 41] on input "search" at bounding box center [293, 42] width 49 height 10
type input "castaneda"
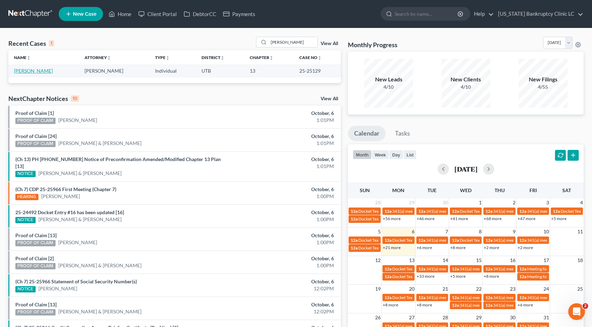
click at [32, 70] on link "Castaneda, Amber" at bounding box center [33, 71] width 39 height 6
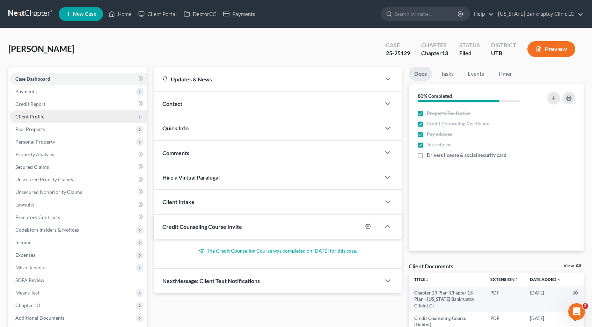
click at [22, 118] on span "Client Profile" at bounding box center [29, 117] width 29 height 6
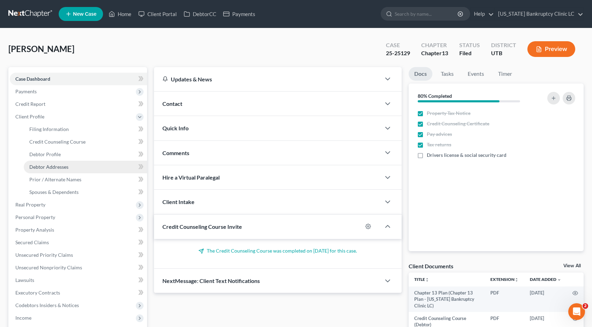
click at [40, 168] on span "Debtor Addresses" at bounding box center [48, 167] width 39 height 6
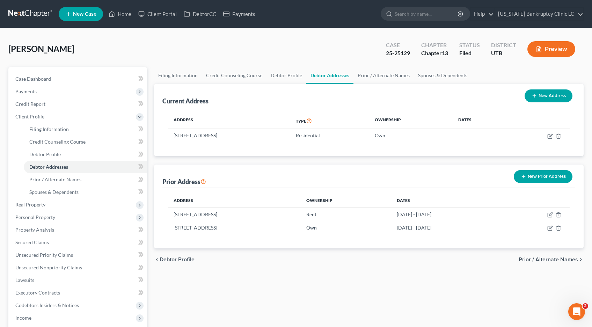
click at [28, 14] on link at bounding box center [30, 14] width 45 height 13
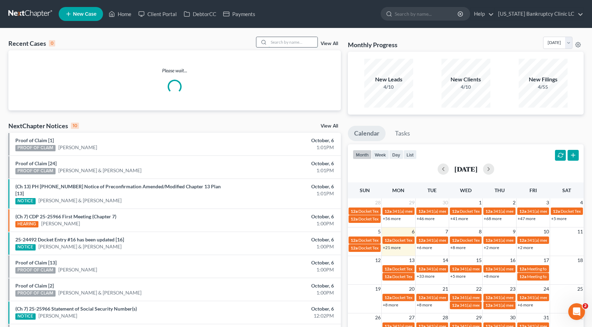
click at [280, 43] on input "search" at bounding box center [293, 42] width 49 height 10
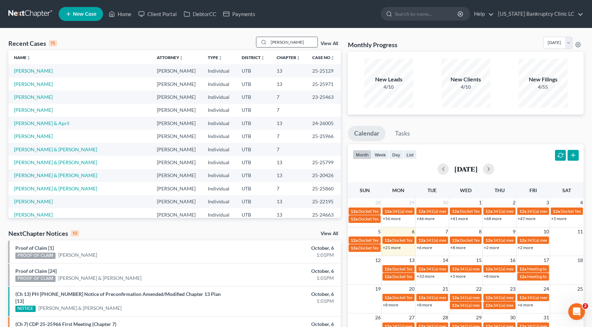
type input "caddell"
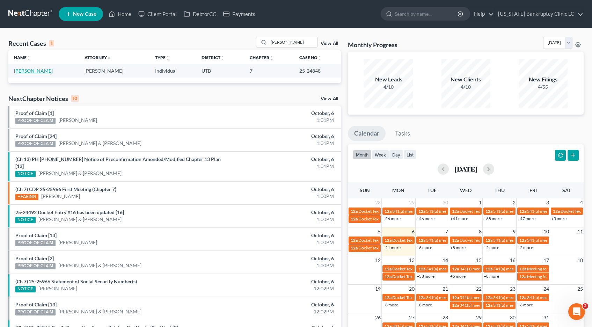
click at [27, 71] on link "Caddell, TJ" at bounding box center [33, 71] width 39 height 6
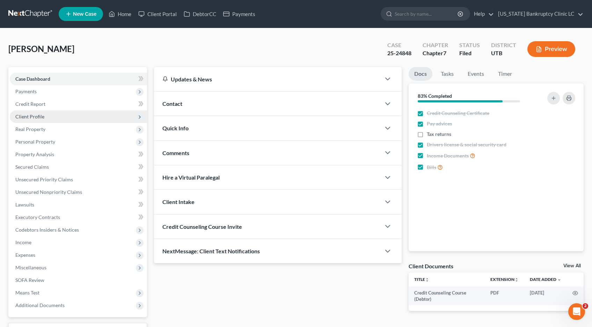
click at [31, 117] on span "Client Profile" at bounding box center [29, 117] width 29 height 6
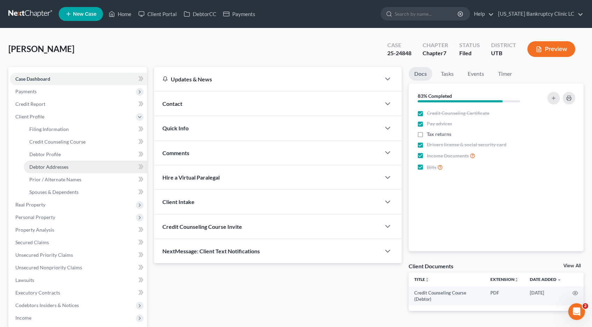
click at [48, 167] on span "Debtor Addresses" at bounding box center [48, 167] width 39 height 6
